Goal: Information Seeking & Learning: Learn about a topic

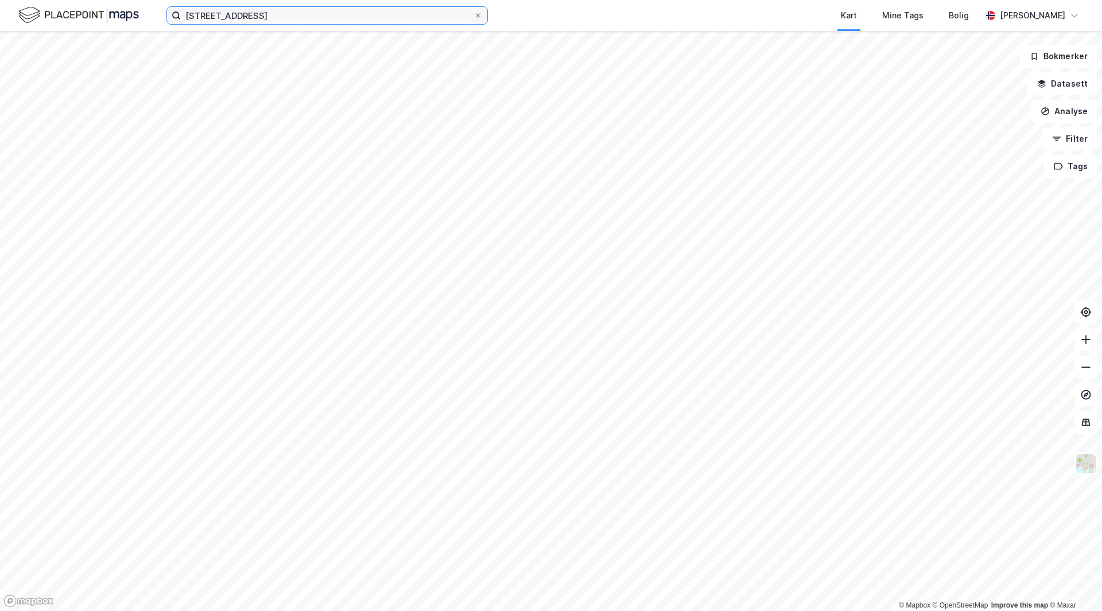
click at [354, 14] on input "[STREET_ADDRESS]" at bounding box center [327, 15] width 293 height 17
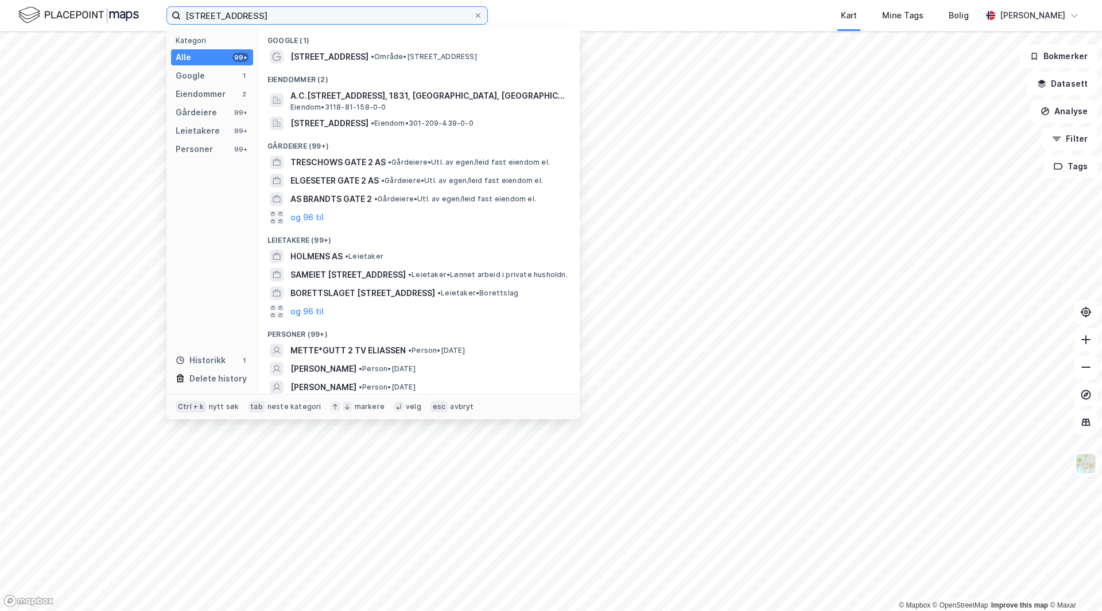
click at [354, 14] on input "[STREET_ADDRESS]" at bounding box center [327, 15] width 293 height 17
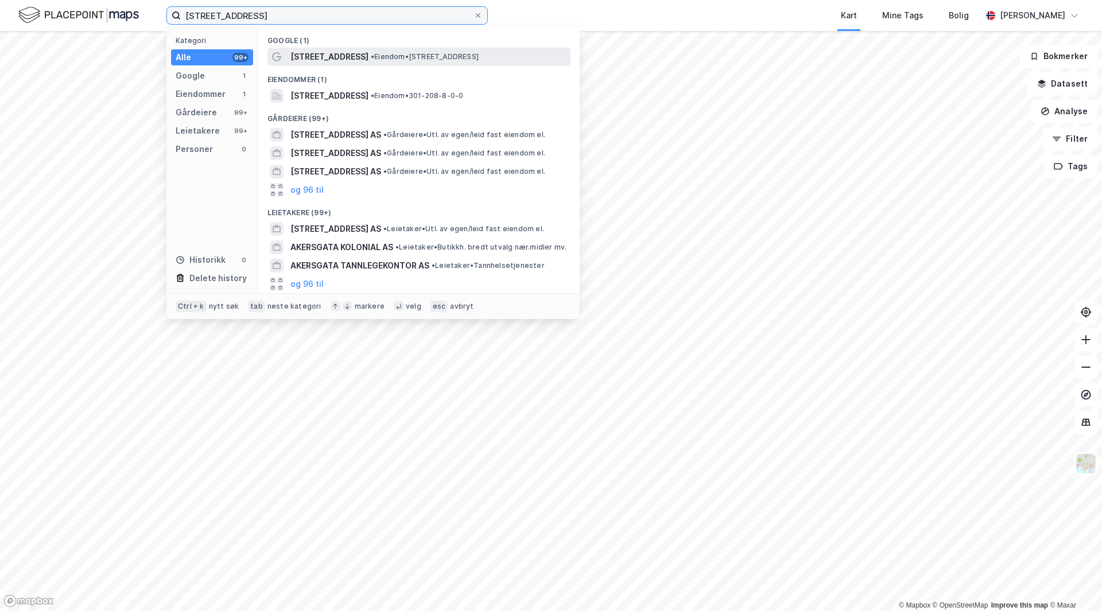
type input "[STREET_ADDRESS]"
click at [345, 61] on div "[STREET_ADDRESS] • Eiendom • [STREET_ADDRESS]" at bounding box center [429, 57] width 278 height 14
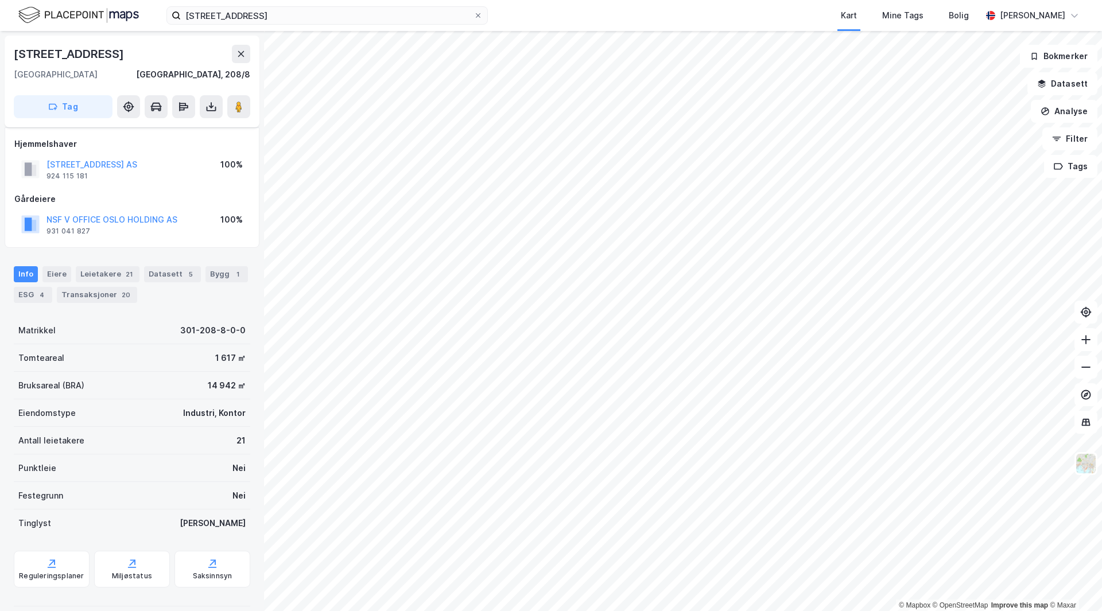
scroll to position [14, 0]
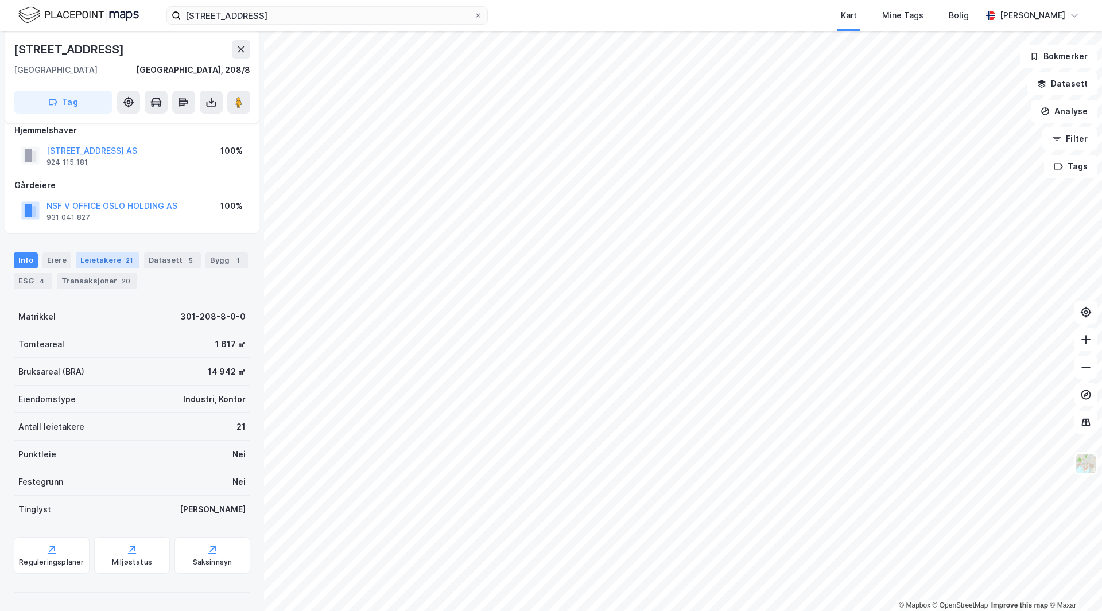
click at [95, 253] on div "Leietakere 21" at bounding box center [108, 261] width 64 height 16
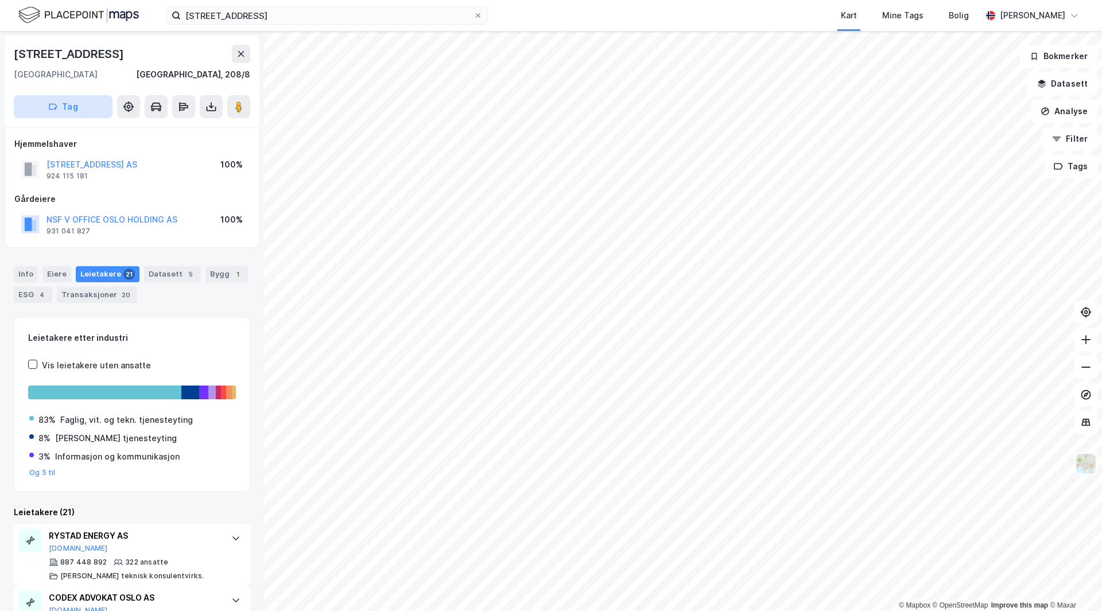
click at [92, 107] on button "Tag" at bounding box center [63, 106] width 99 height 23
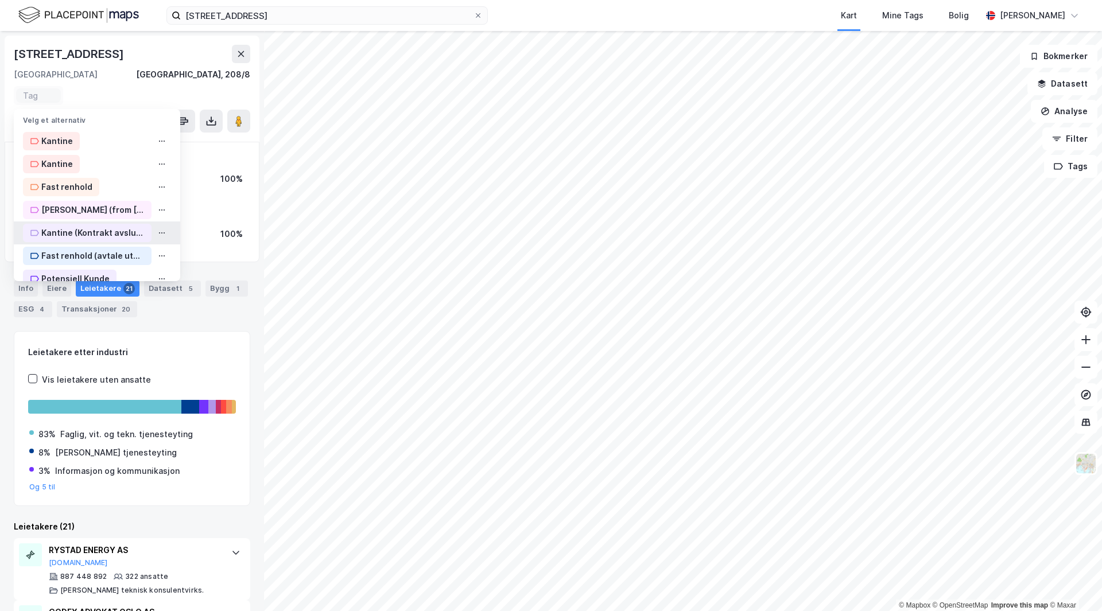
scroll to position [16, 0]
click at [81, 268] on div "Potensiell Kunde" at bounding box center [75, 263] width 68 height 14
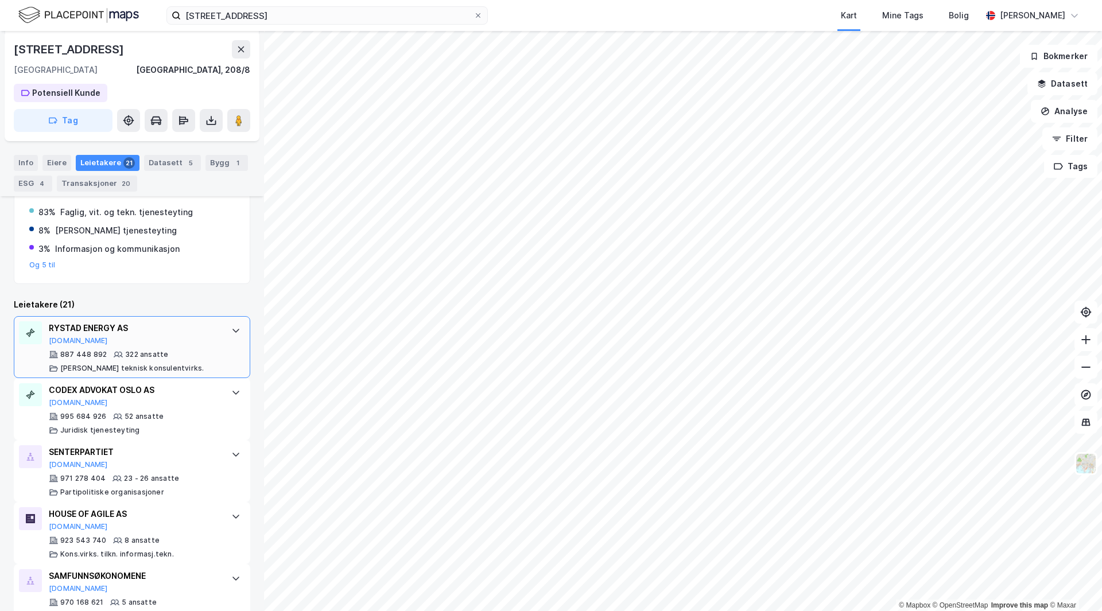
scroll to position [0, 0]
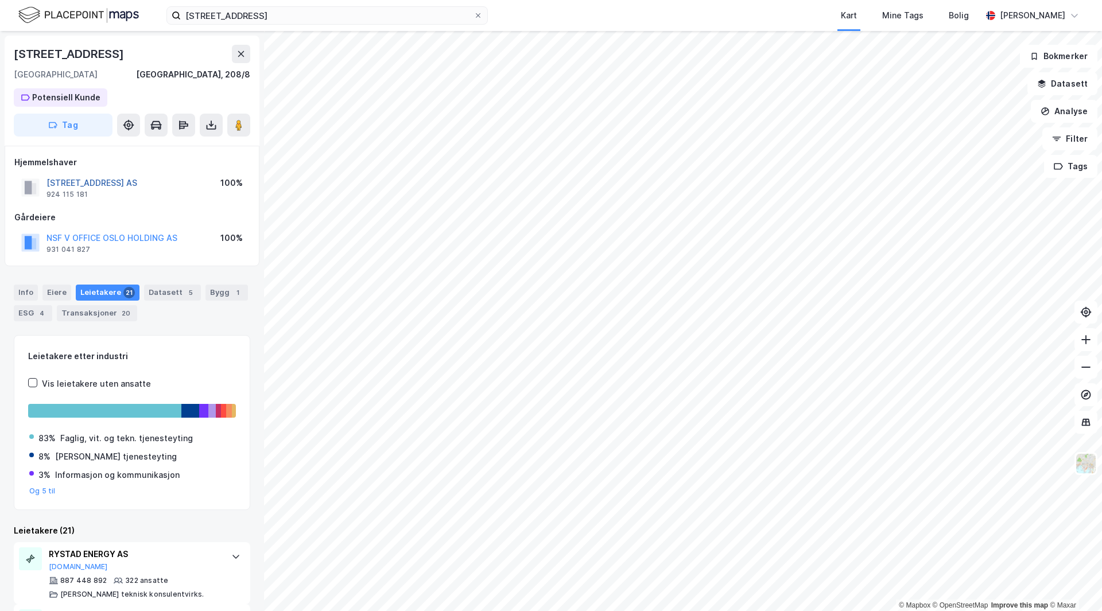
click at [0, 0] on button "[STREET_ADDRESS] AS" at bounding box center [0, 0] width 0 height 0
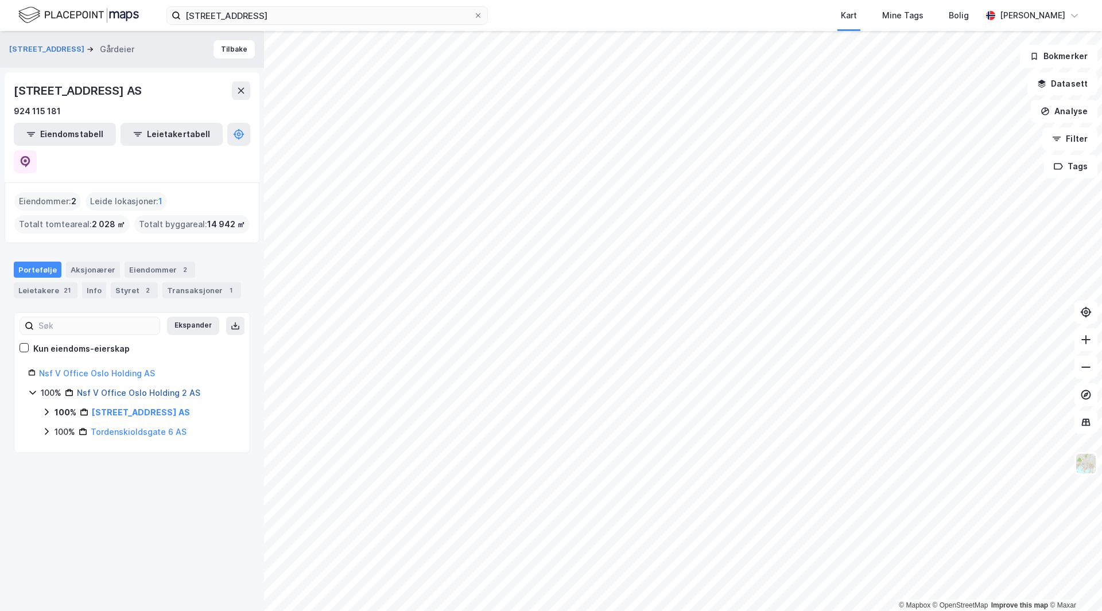
click at [117, 388] on link "Nsf V Office Oslo Holding 2 AS" at bounding box center [138, 393] width 123 height 10
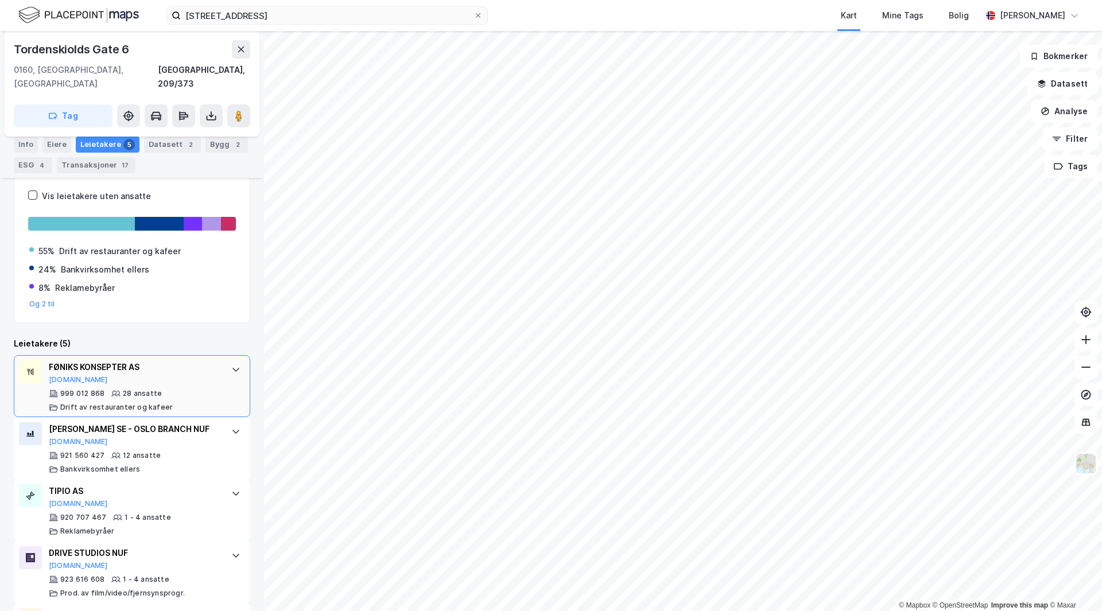
scroll to position [273, 0]
